Goal: Check status: Check status

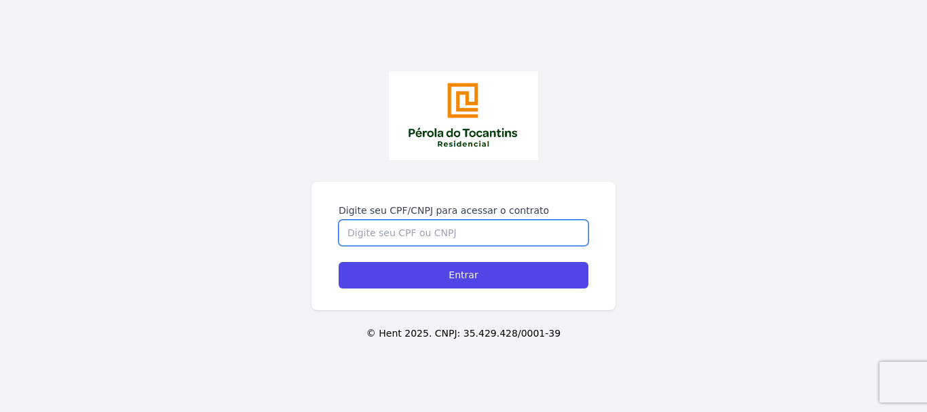
click at [373, 231] on input "Digite seu CPF/CNPJ para acessar o contrato" at bounding box center [464, 233] width 250 height 26
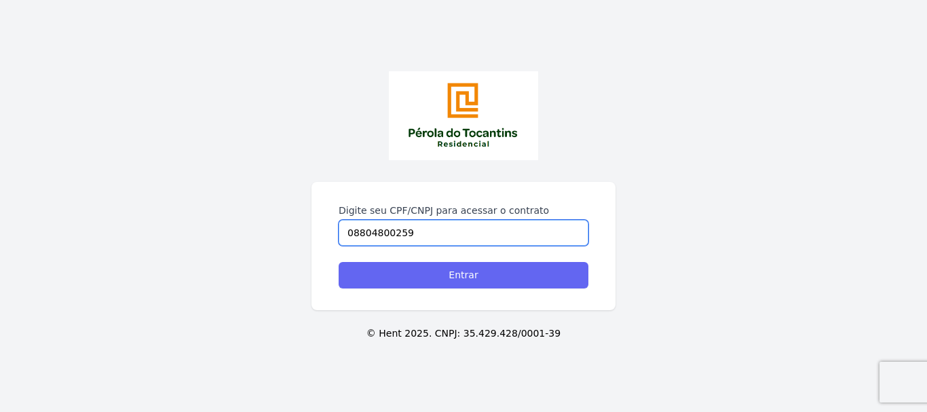
type input "08804800259"
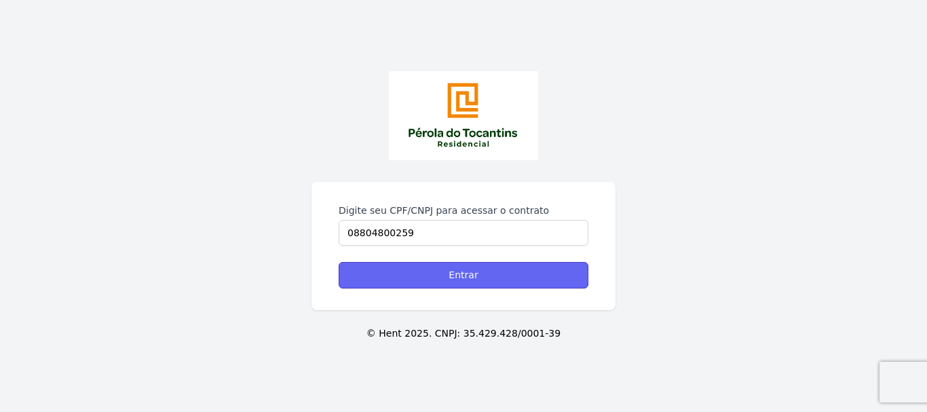
click at [467, 276] on input "Entrar" at bounding box center [464, 275] width 250 height 26
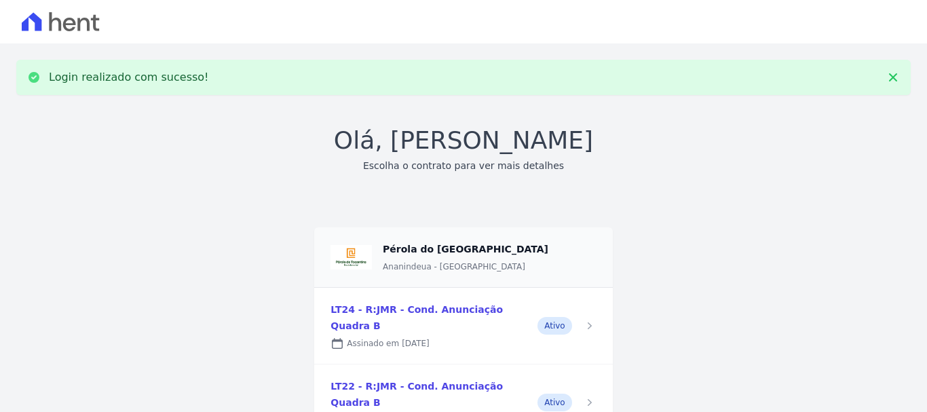
click at [652, 312] on div "Olá, [PERSON_NAME] Escolha o contrato para ver mais detalhes Pérola do [GEOGRAP…" at bounding box center [463, 281] width 895 height 318
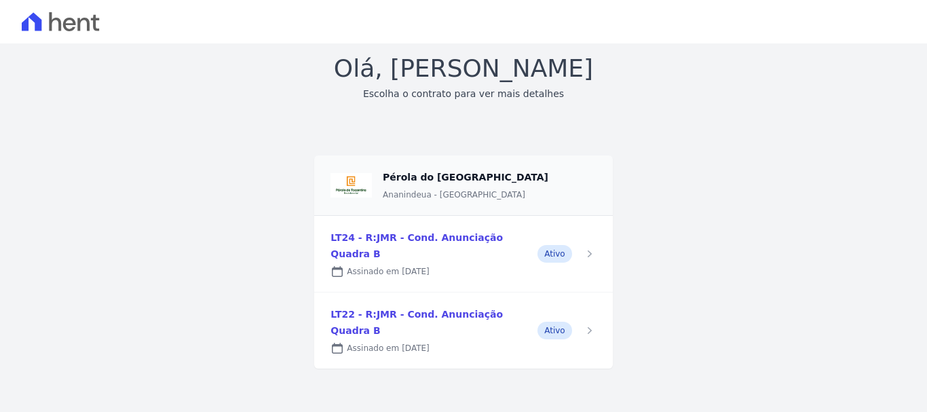
scroll to position [4, 0]
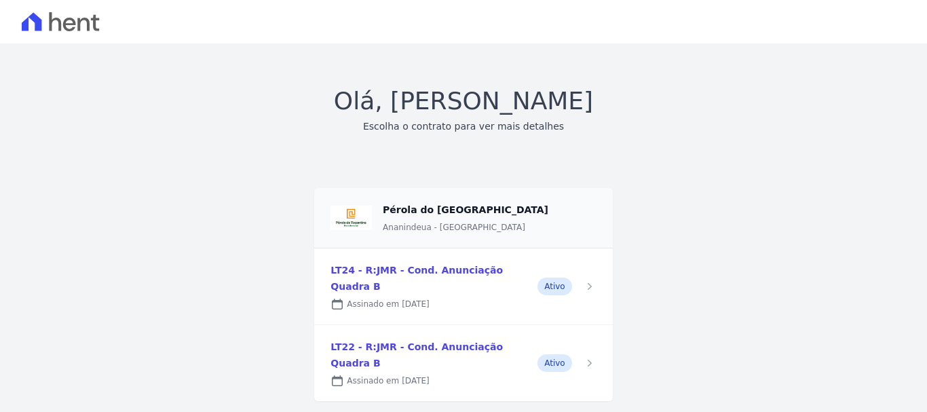
click at [548, 337] on link at bounding box center [463, 363] width 298 height 76
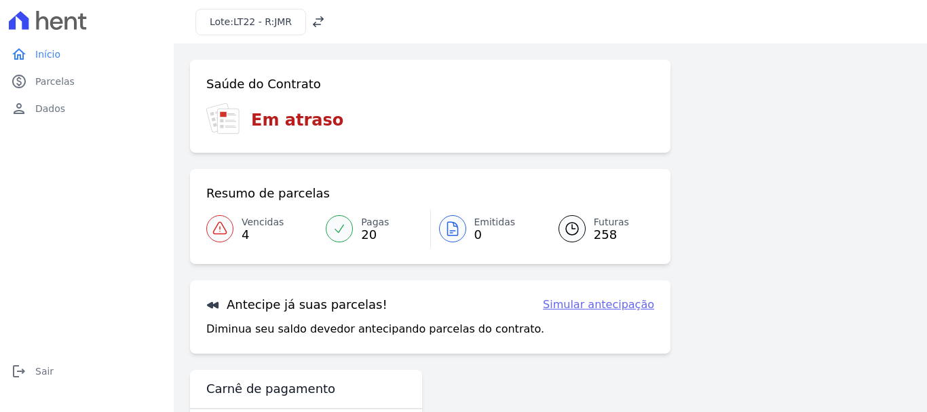
click at [713, 263] on div "Saúde do Contrato Em atraso Resumo de parcelas Vencidas 4 Pagas 20 Emitidas 0 F…" at bounding box center [550, 255] width 721 height 390
click at [255, 226] on span "Vencidas" at bounding box center [263, 222] width 42 height 14
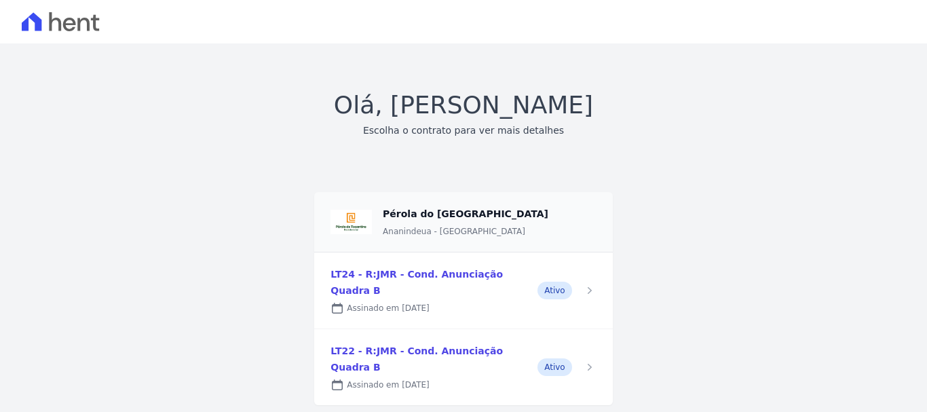
click at [487, 275] on link at bounding box center [463, 291] width 298 height 76
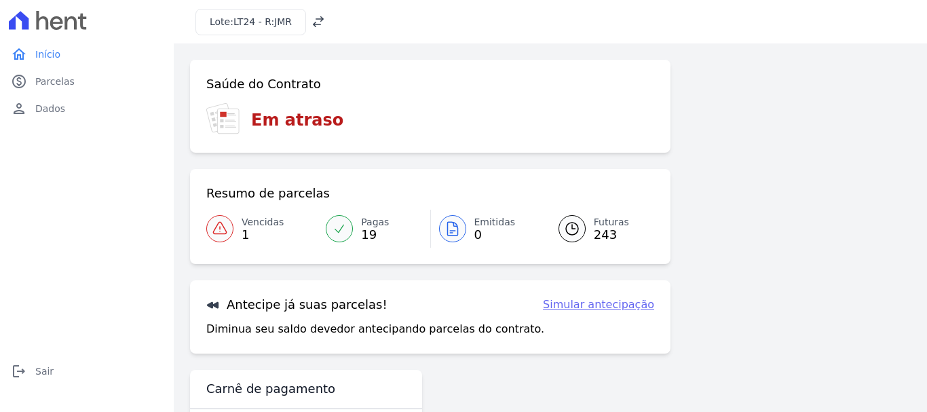
click at [689, 262] on div "Saúde do Contrato Em atraso Resumo de parcelas Vencidas 1 Pagas 19 Emitidas 0 F…" at bounding box center [550, 255] width 721 height 390
click at [256, 223] on span "Vencidas" at bounding box center [263, 222] width 42 height 14
